Goal: Task Accomplishment & Management: Use online tool/utility

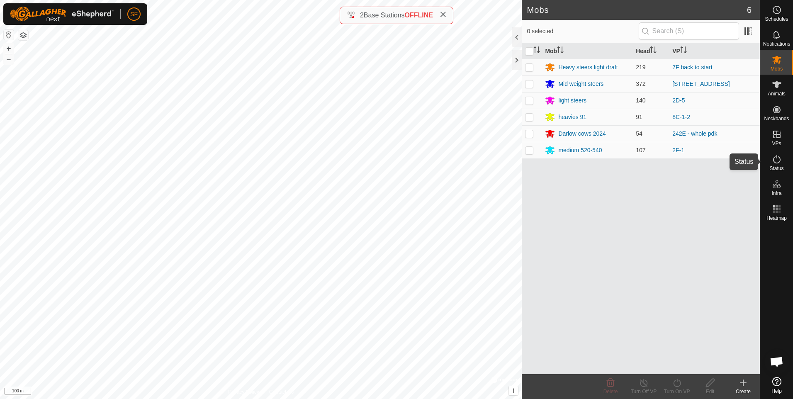
click at [776, 163] on icon at bounding box center [777, 159] width 10 height 10
click at [775, 161] on icon at bounding box center [777, 159] width 10 height 10
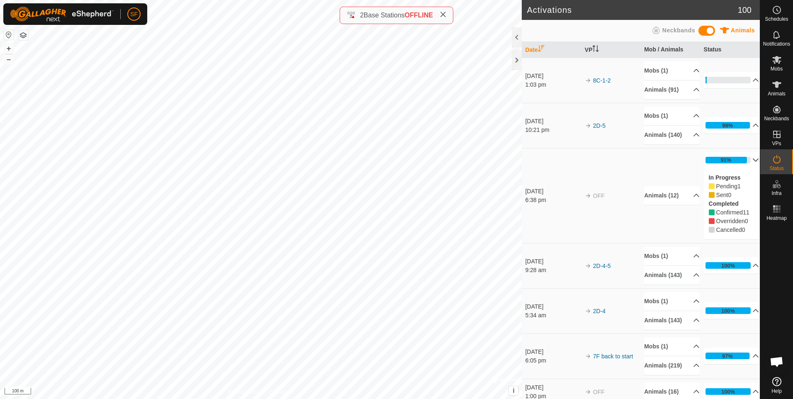
click at [740, 161] on p-accordion-header "91%" at bounding box center [732, 160] width 56 height 17
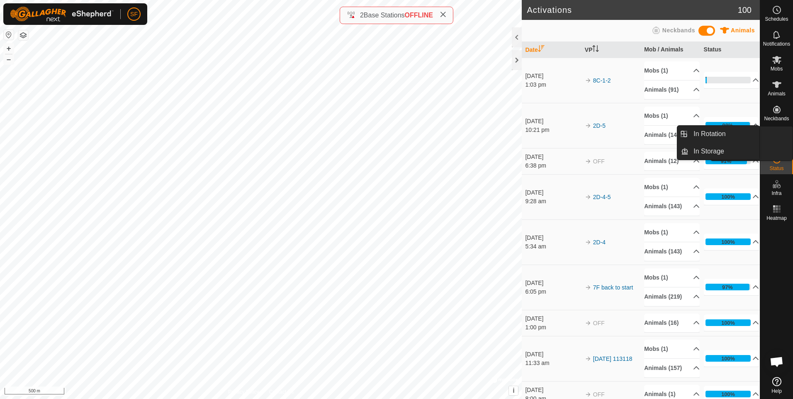
click at [773, 139] on link "In Rotation" at bounding box center [757, 134] width 71 height 17
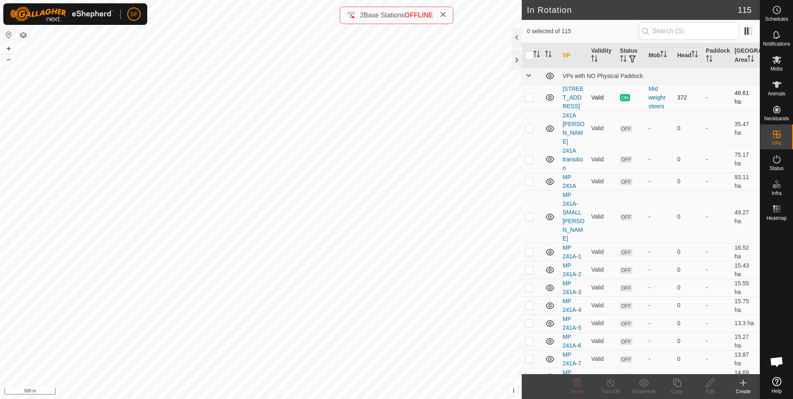
click at [528, 99] on p-checkbox at bounding box center [529, 97] width 8 height 7
checkbox input "true"
click at [674, 384] on icon at bounding box center [677, 383] width 10 height 10
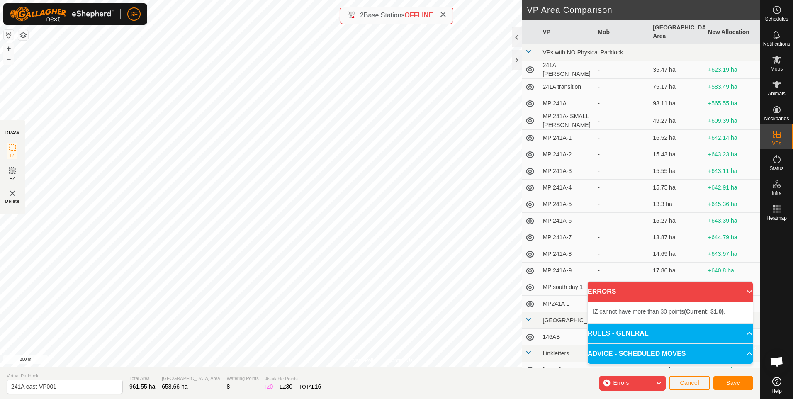
click at [658, 384] on icon at bounding box center [658, 383] width 7 height 11
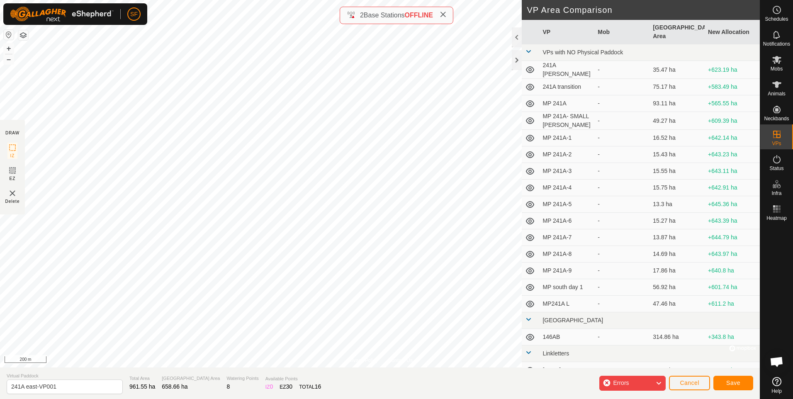
click at [657, 383] on icon at bounding box center [658, 383] width 7 height 11
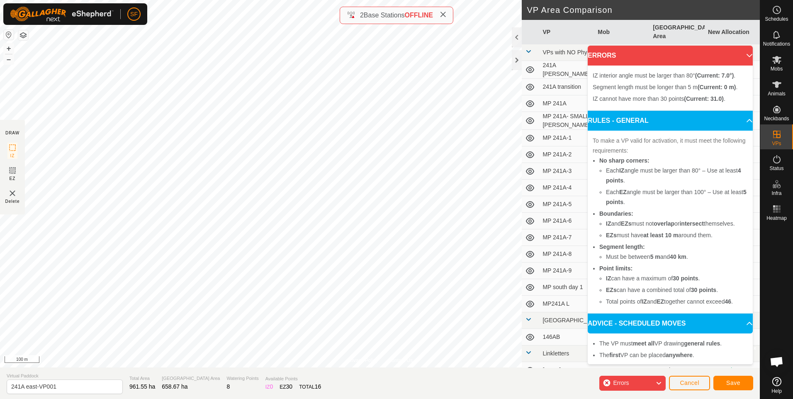
click at [739, 56] on p-accordion-header "ERRORS" at bounding box center [670, 56] width 165 height 20
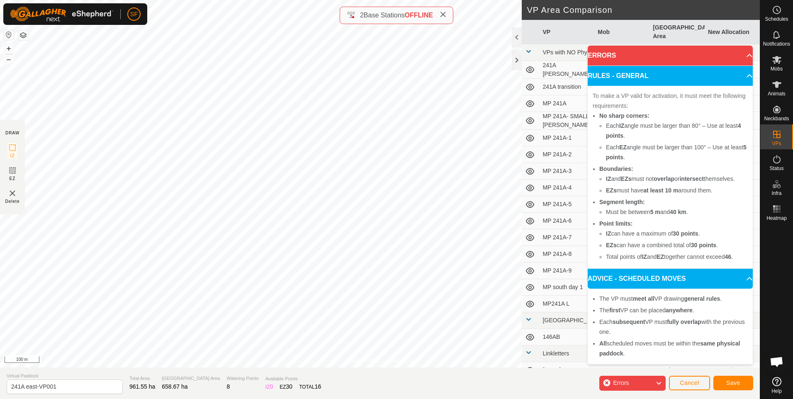
click at [654, 381] on div "Errors" at bounding box center [632, 383] width 66 height 15
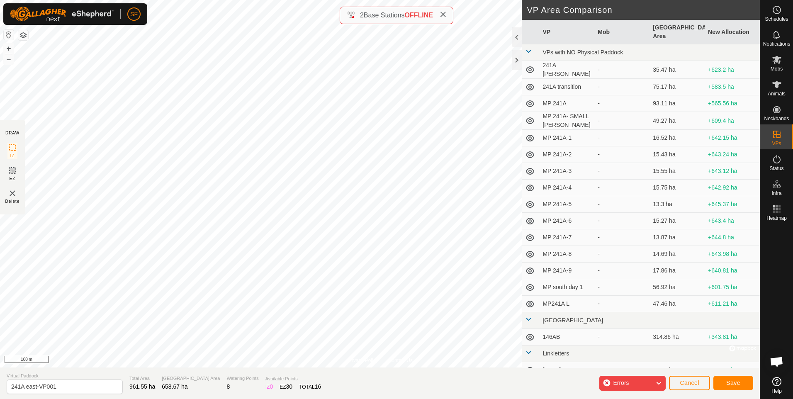
click at [633, 386] on span "Errors" at bounding box center [624, 383] width 22 height 11
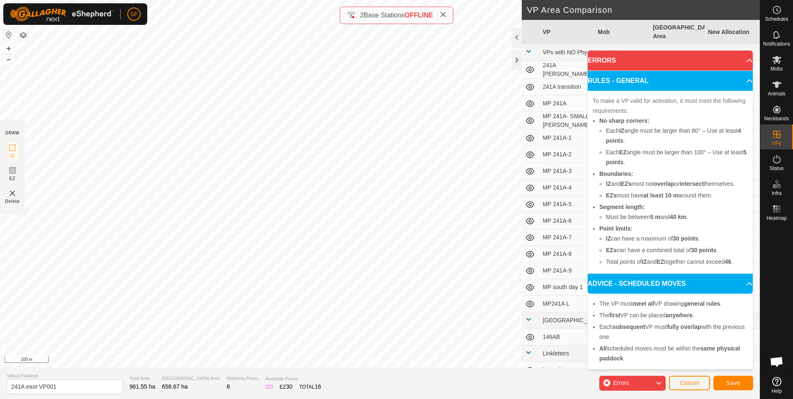
click at [633, 384] on span "Errors" at bounding box center [624, 383] width 22 height 11
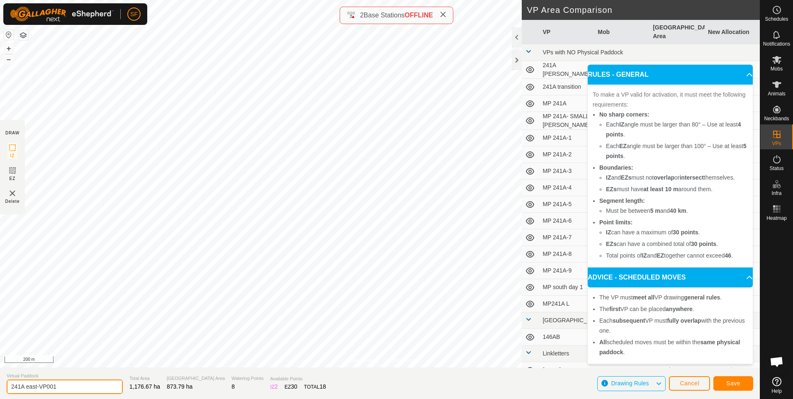
click at [74, 387] on input "241A east-VP001" at bounding box center [65, 386] width 116 height 15
type input "241A east to [GEOGRAPHIC_DATA] and 7F and 2D"
click at [722, 382] on button "Save" at bounding box center [733, 383] width 40 height 15
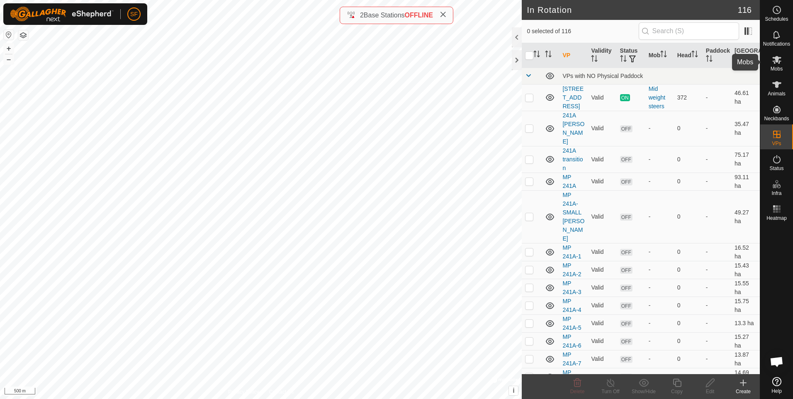
click at [778, 63] on icon at bounding box center [777, 60] width 10 height 10
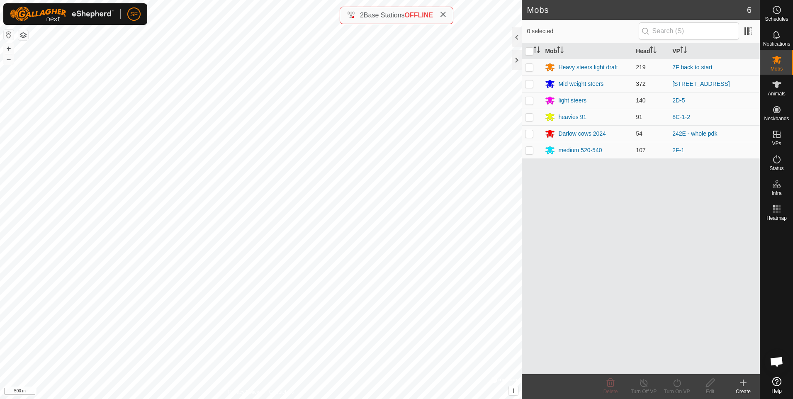
click at [528, 85] on p-checkbox at bounding box center [529, 83] width 8 height 7
checkbox input "true"
click at [642, 382] on icon at bounding box center [644, 383] width 10 height 10
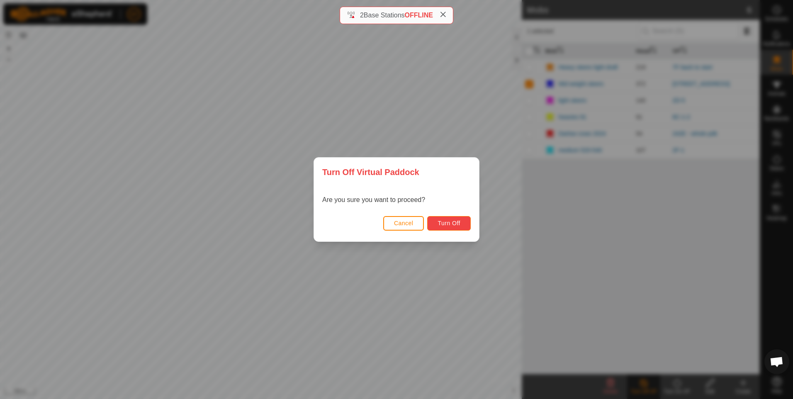
click at [442, 224] on span "Turn Off" at bounding box center [449, 223] width 23 height 7
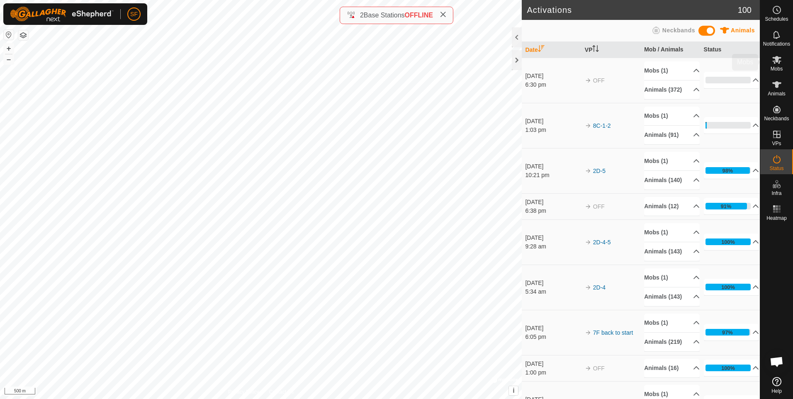
click at [777, 61] on icon at bounding box center [776, 60] width 9 height 8
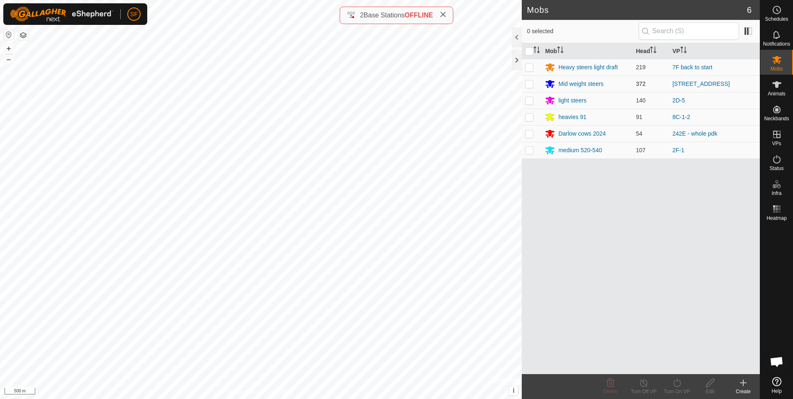
click at [529, 85] on p-checkbox at bounding box center [529, 83] width 8 height 7
checkbox input "true"
click at [675, 384] on icon at bounding box center [677, 383] width 10 height 10
click at [676, 368] on link "Now" at bounding box center [702, 364] width 82 height 17
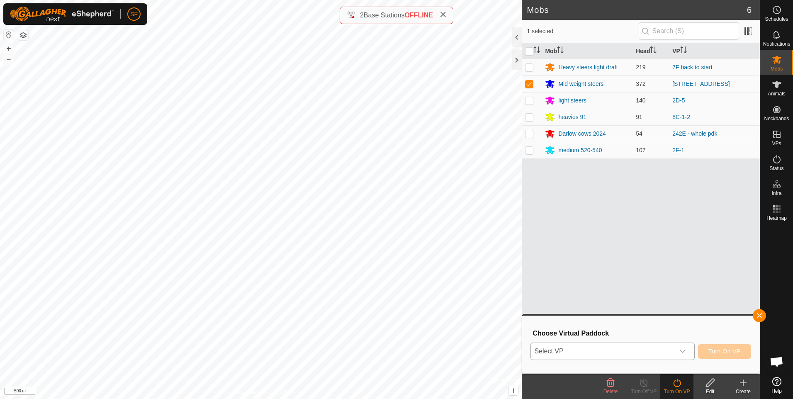
click at [632, 347] on span "Select VP" at bounding box center [602, 351] width 143 height 17
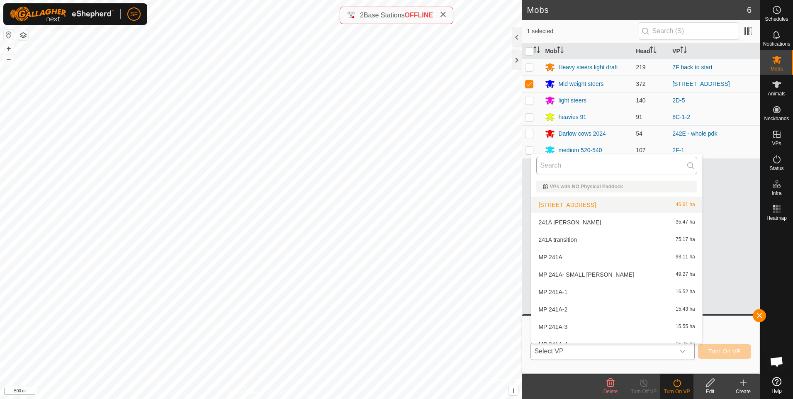
click at [575, 165] on input "text" at bounding box center [616, 165] width 161 height 17
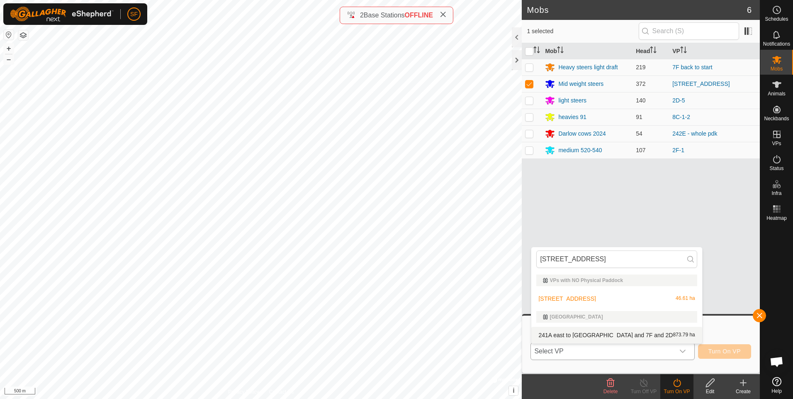
type input "[STREET_ADDRESS]"
click at [595, 333] on li "241A east to [GEOGRAPHIC_DATA] and 7F and 2D 873.79 ha" at bounding box center [616, 335] width 170 height 17
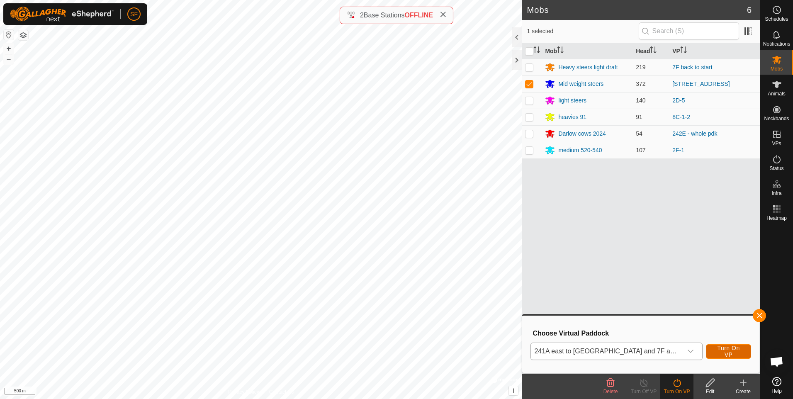
click at [726, 350] on span "Turn On VP" at bounding box center [728, 351] width 24 height 13
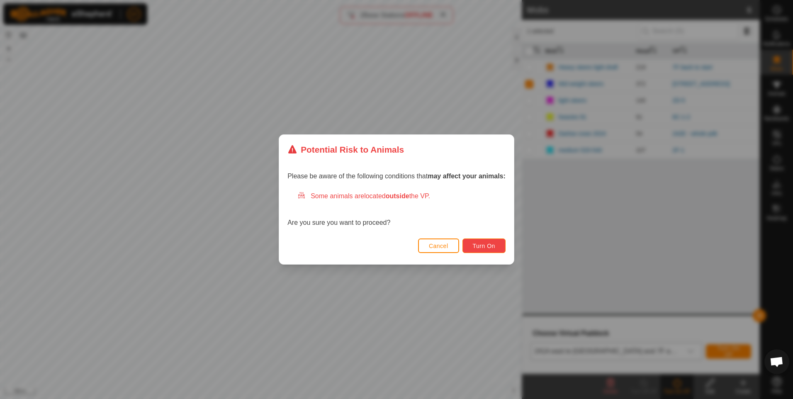
click at [479, 248] on span "Turn On" at bounding box center [484, 246] width 22 height 7
